Goal: Task Accomplishment & Management: Manage account settings

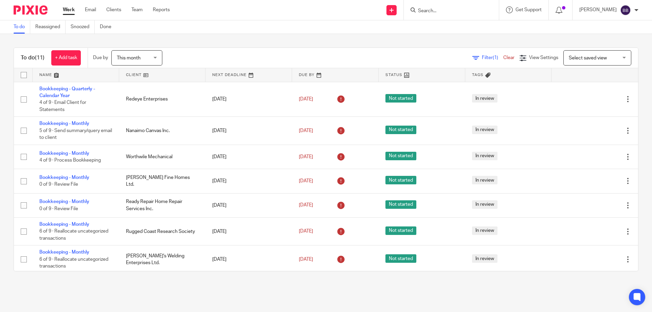
scroll to position [68, 0]
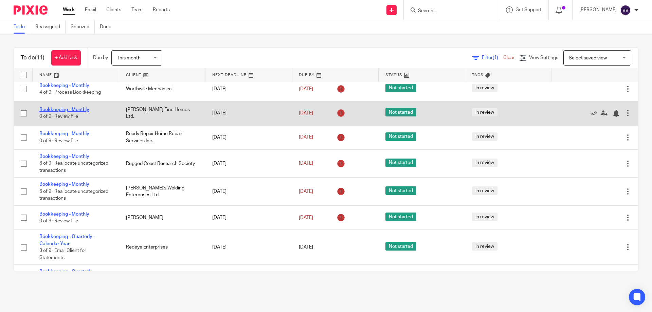
click at [68, 110] on link "Bookkeeping - Monthly" at bounding box center [64, 109] width 50 height 5
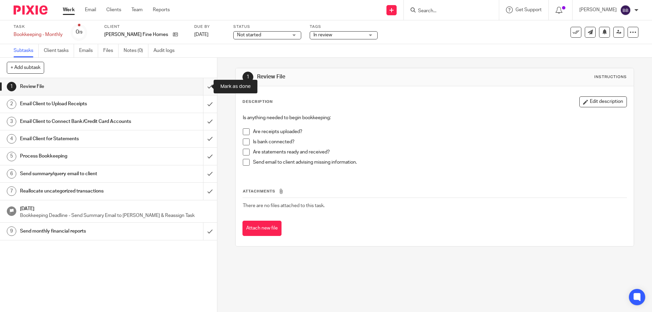
click at [202, 87] on input "submit" at bounding box center [108, 86] width 217 height 17
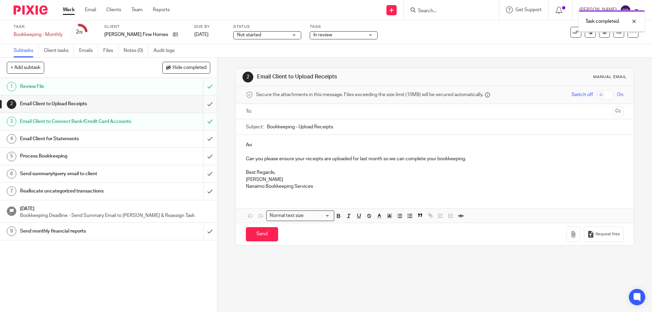
click at [202, 105] on input "submit" at bounding box center [108, 103] width 217 height 17
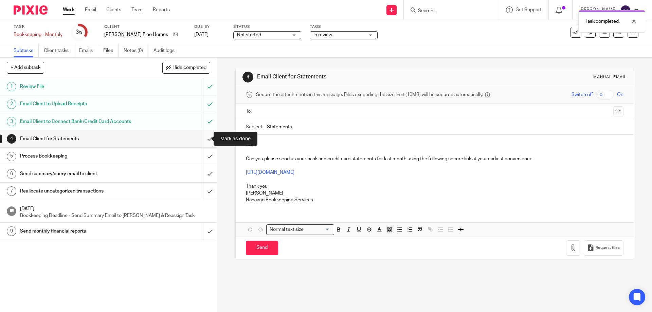
click at [201, 138] on input "submit" at bounding box center [108, 138] width 217 height 17
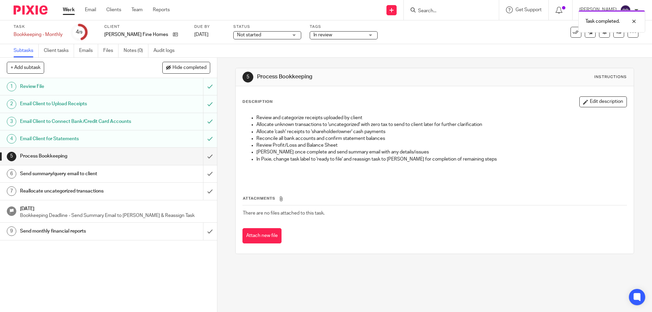
click at [67, 9] on link "Work" at bounding box center [69, 9] width 12 height 7
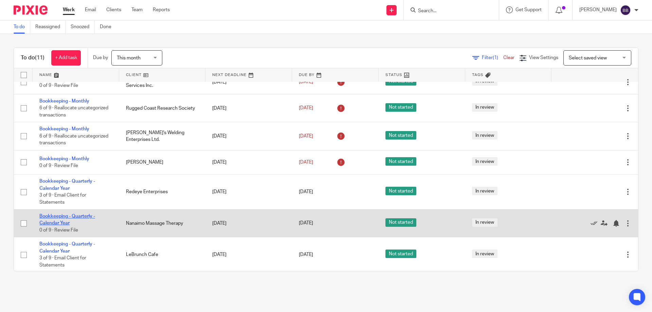
scroll to position [124, 0]
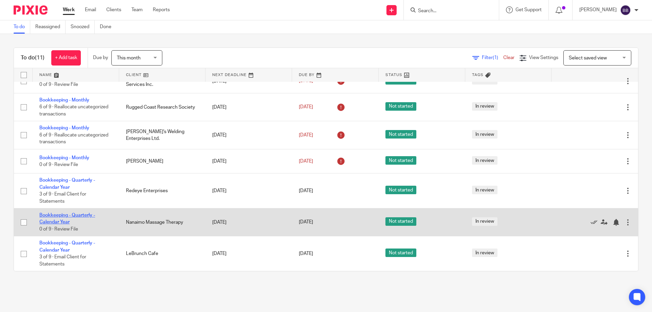
click at [52, 222] on link "Bookkeeping - Quarterly - Calendar Year" at bounding box center [67, 219] width 56 height 12
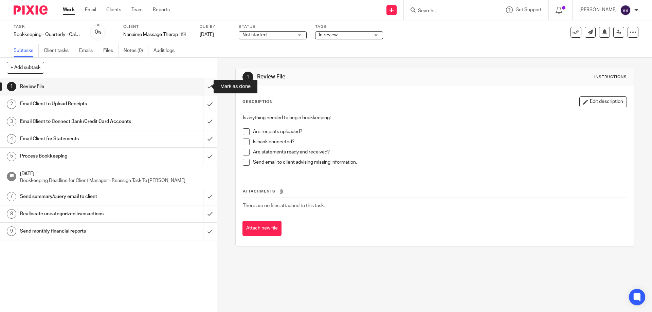
click at [204, 86] on input "submit" at bounding box center [108, 86] width 217 height 17
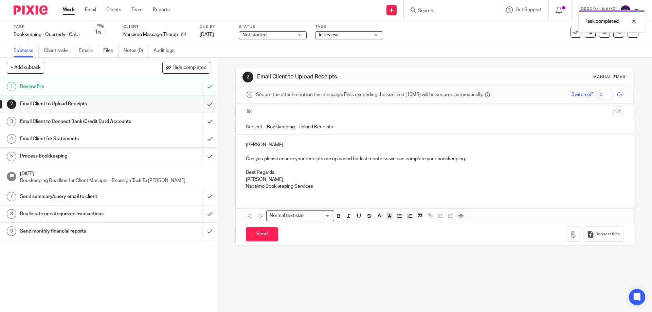
click at [203, 102] on input "submit" at bounding box center [108, 103] width 217 height 17
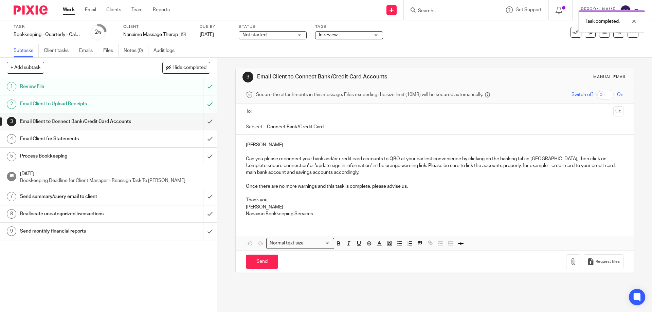
click at [258, 111] on input "text" at bounding box center [434, 112] width 352 height 8
click at [243, 147] on div "Lisa Can you please reconnect your bank and/or credit card accounts to QBO at y…" at bounding box center [434, 180] width 397 height 88
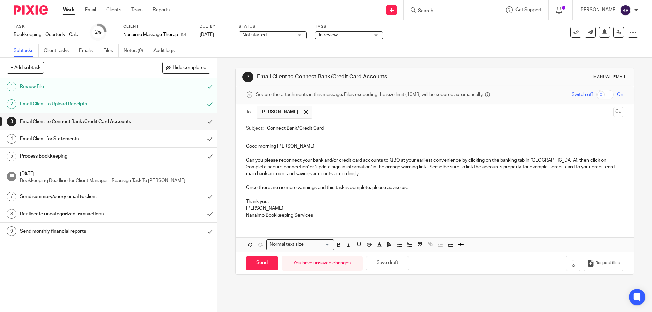
click at [287, 149] on p "Good morning Lisa" at bounding box center [434, 146] width 377 height 7
click at [203, 121] on input "submit" at bounding box center [108, 121] width 217 height 17
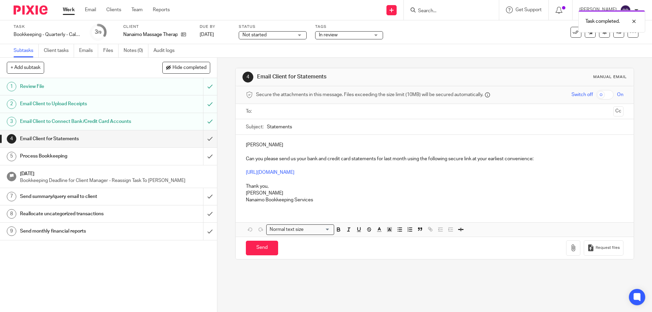
click at [258, 112] on input "text" at bounding box center [434, 112] width 352 height 8
click at [242, 145] on div "[PERSON_NAME] Can you please send us your bank and credit card statements for l…" at bounding box center [434, 173] width 397 height 74
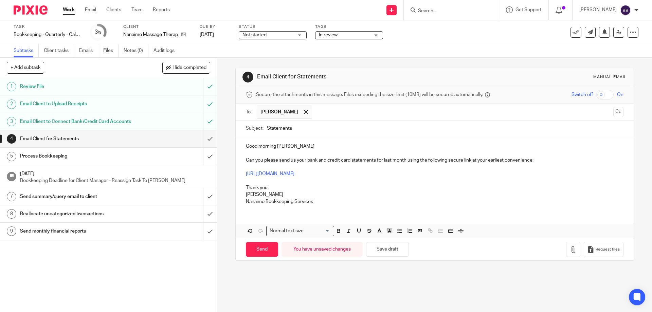
click at [288, 146] on p "Good morning [PERSON_NAME]" at bounding box center [434, 146] width 377 height 7
drag, startPoint x: 382, startPoint y: 159, endPoint x: 405, endPoint y: 160, distance: 23.1
click at [405, 160] on p "Can you please send us your bank and credit card statements for last month usin…" at bounding box center [434, 160] width 377 height 7
click at [297, 150] on p at bounding box center [434, 153] width 377 height 7
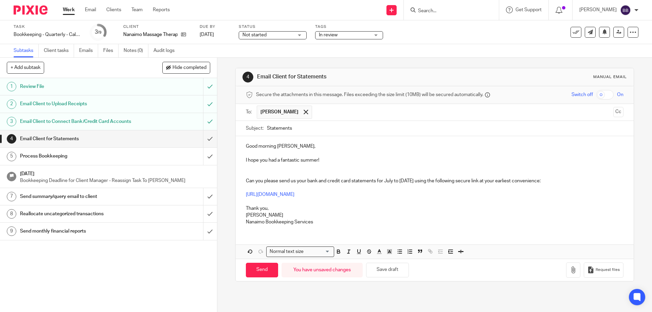
click at [249, 174] on p at bounding box center [434, 173] width 377 height 7
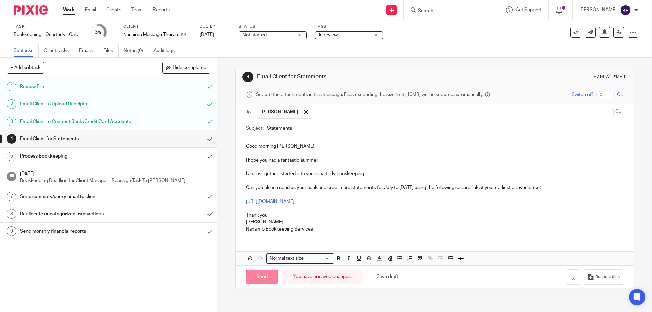
click at [255, 279] on input "Send" at bounding box center [262, 276] width 32 height 15
click at [70, 8] on link "Work" at bounding box center [69, 9] width 12 height 7
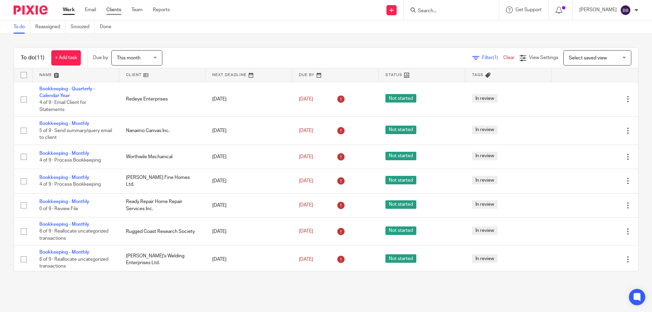
click at [112, 10] on link "Clients" at bounding box center [113, 9] width 15 height 7
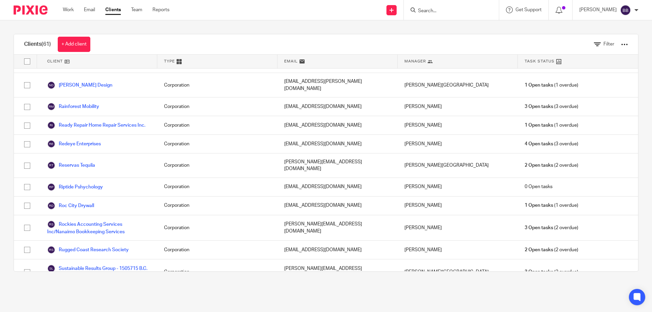
scroll to position [984, 0]
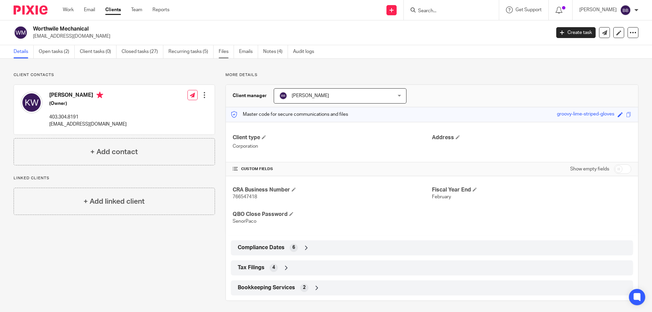
click at [227, 51] on link "Files" at bounding box center [226, 51] width 15 height 13
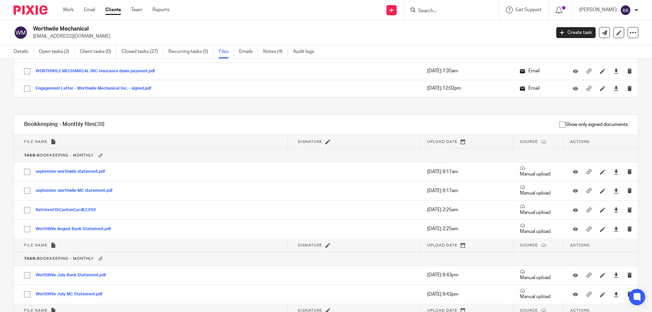
scroll to position [815, 0]
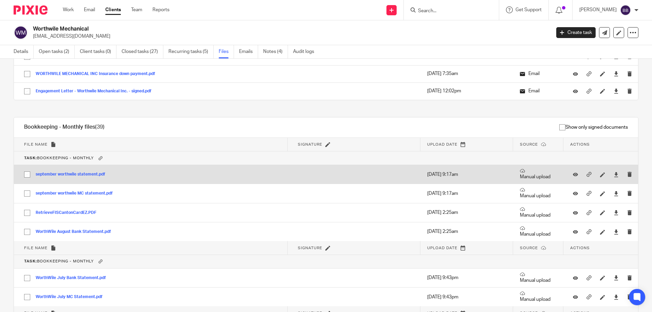
click at [433, 175] on p "[DATE] 9:17am" at bounding box center [466, 174] width 79 height 7
click at [53, 175] on button "september worthwile statement.pdf" at bounding box center [73, 174] width 75 height 5
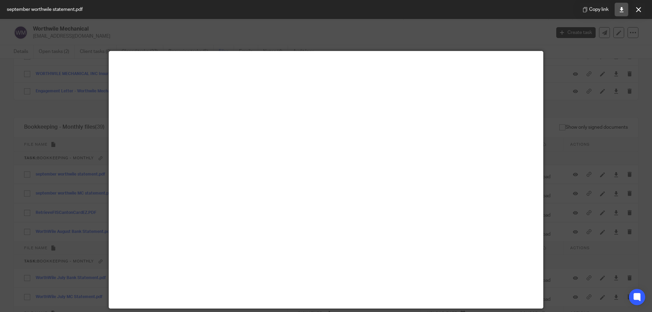
click at [623, 10] on icon at bounding box center [621, 9] width 5 height 5
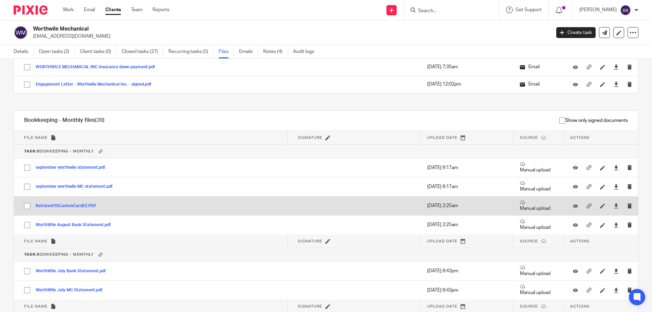
scroll to position [815, 0]
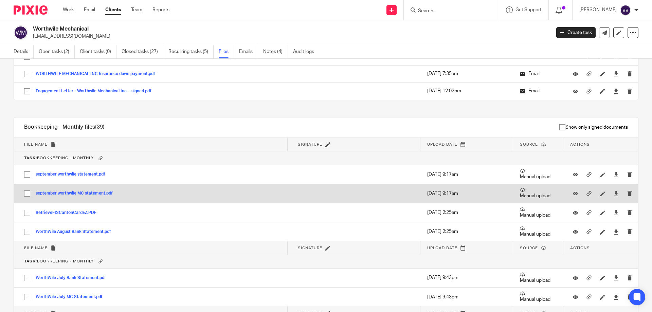
click at [107, 191] on button "september worthwile MC statement.pdf" at bounding box center [77, 193] width 82 height 5
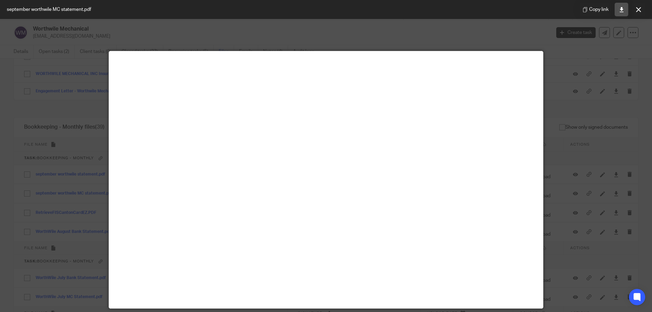
click at [620, 11] on icon at bounding box center [621, 9] width 5 height 5
